Goal: Use online tool/utility: Utilize a website feature to perform a specific function

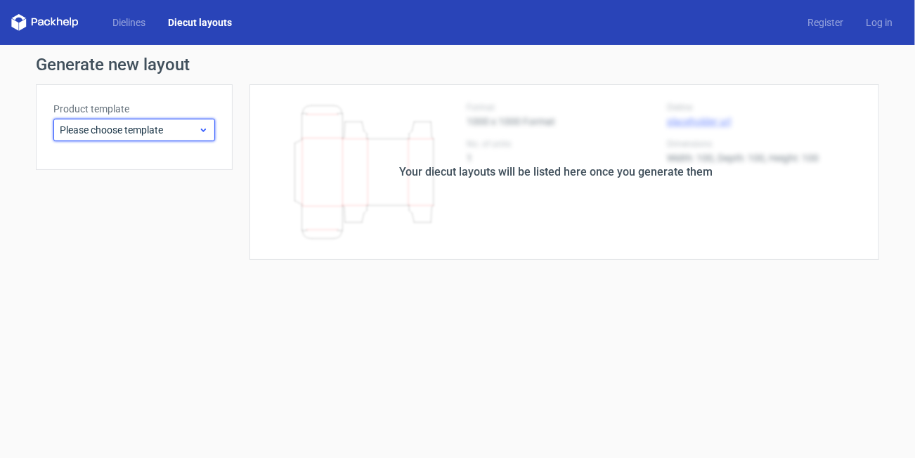
click at [176, 123] on span "Please choose template" at bounding box center [129, 130] width 138 height 14
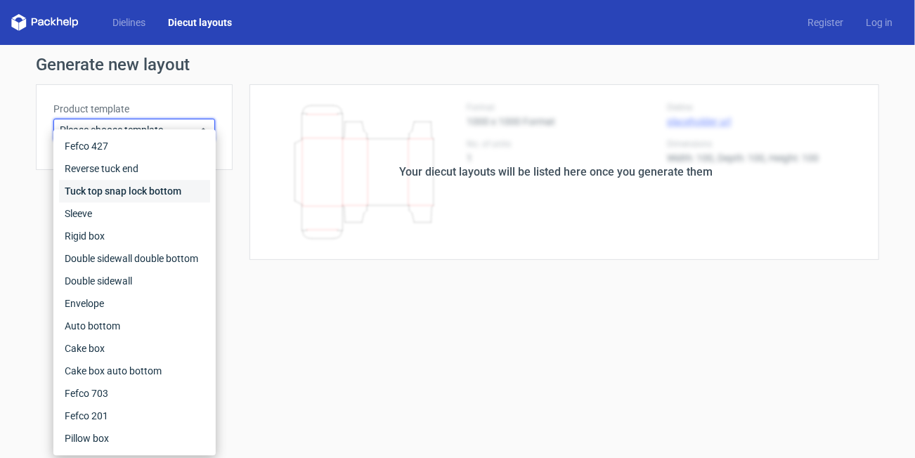
click at [129, 186] on div "Tuck top snap lock bottom" at bounding box center [134, 191] width 151 height 22
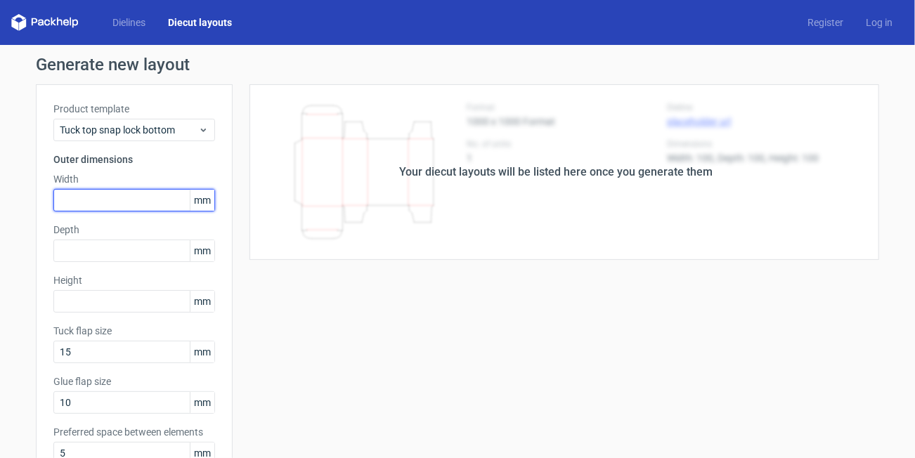
click at [98, 194] on input "text" at bounding box center [134, 200] width 162 height 22
type input "45"
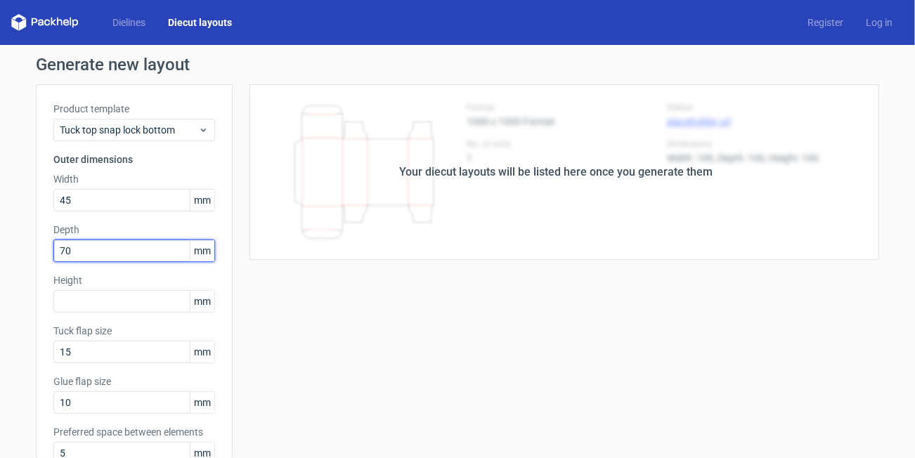
type input "70"
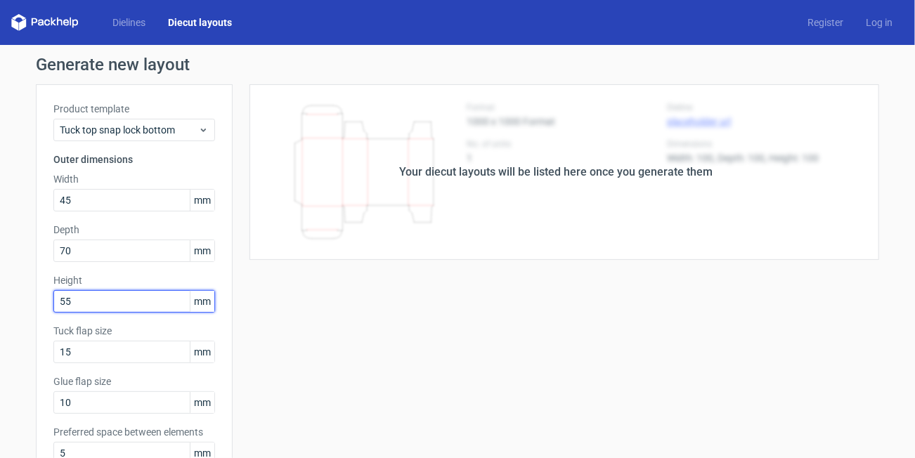
type input "55"
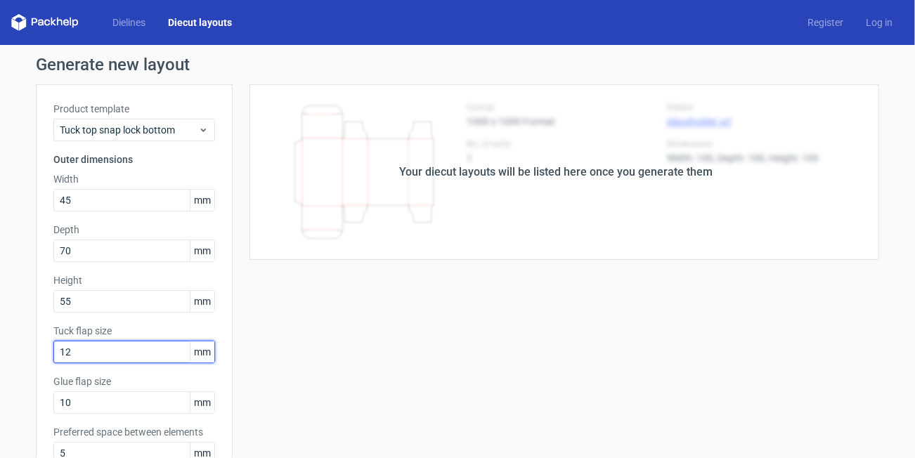
type input "12"
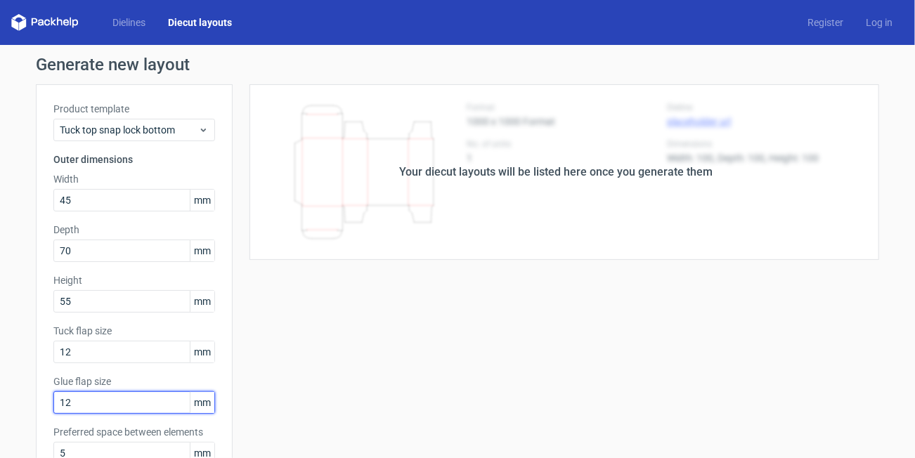
type input "12"
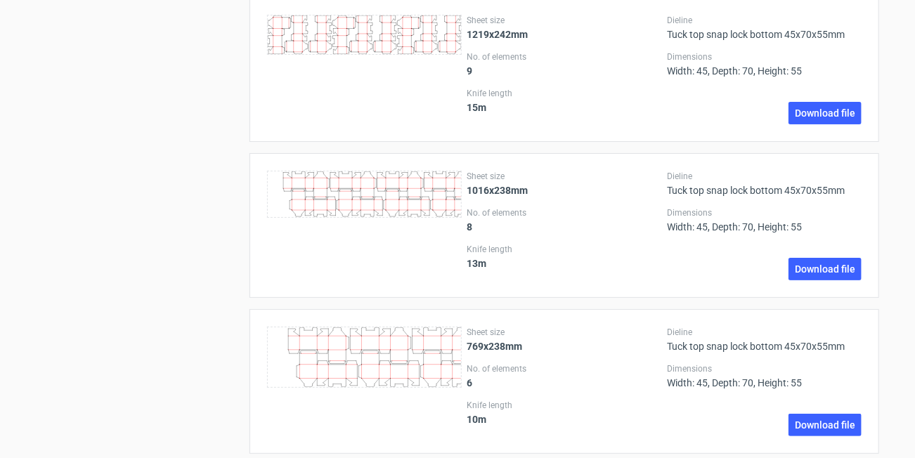
scroll to position [1686, 0]
